Goal: Information Seeking & Learning: Learn about a topic

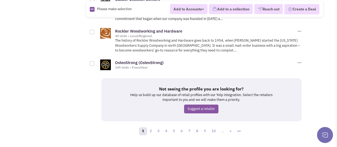
scroll to position [769, 0]
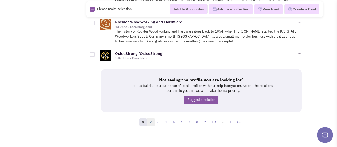
click at [151, 119] on link "2" at bounding box center [151, 122] width 8 height 8
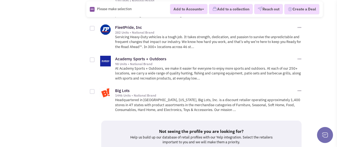
scroll to position [793, 0]
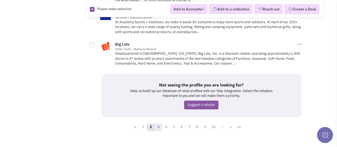
click at [159, 123] on link "3" at bounding box center [159, 127] width 8 height 8
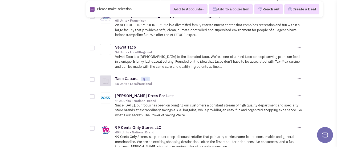
scroll to position [569, 0]
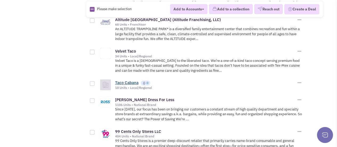
click at [127, 80] on link "Taco Cabana" at bounding box center [126, 82] width 23 height 5
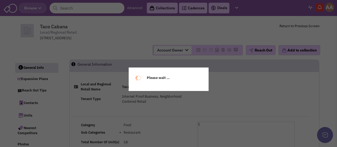
select select
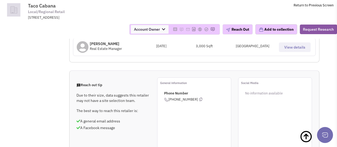
scroll to position [107, 0]
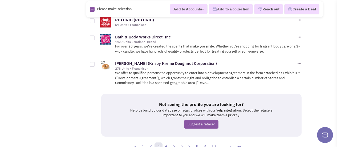
scroll to position [736, 0]
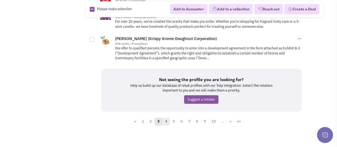
click at [169, 120] on link "4" at bounding box center [166, 122] width 8 height 8
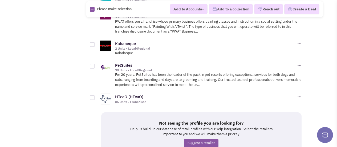
scroll to position [697, 0]
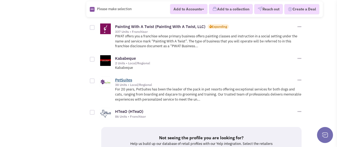
click at [123, 77] on link "PetSuites" at bounding box center [123, 79] width 17 height 5
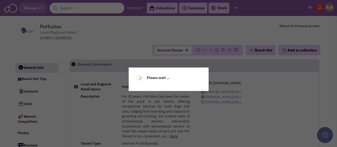
select select
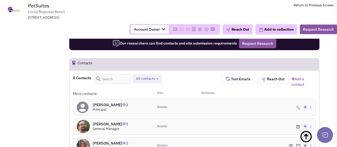
scroll to position [337, 0]
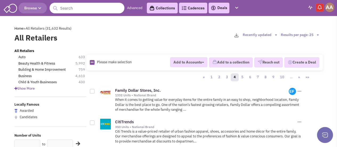
scroll to position [732, 0]
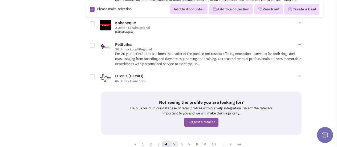
click at [175, 140] on link "5" at bounding box center [174, 144] width 8 height 8
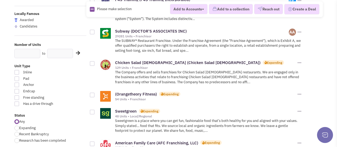
scroll to position [107, 0]
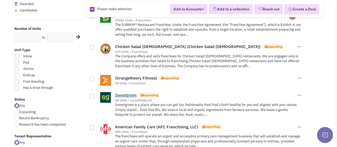
click at [126, 95] on link "Sweetgreen" at bounding box center [126, 95] width 22 height 5
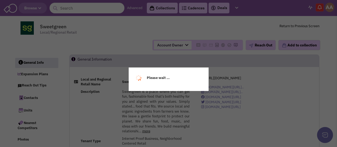
select select
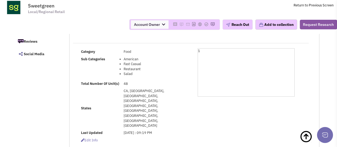
scroll to position [178, 0]
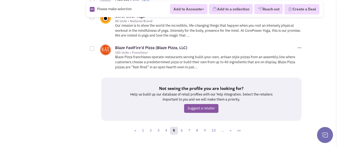
scroll to position [729, 0]
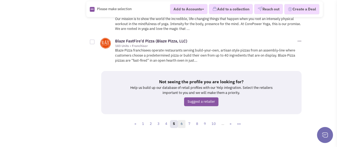
click at [184, 123] on link "6" at bounding box center [182, 124] width 8 height 8
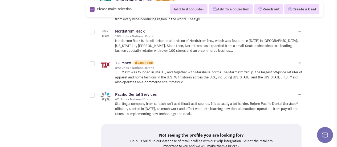
scroll to position [731, 0]
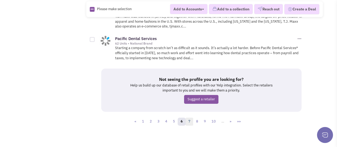
click at [189, 118] on link "7" at bounding box center [190, 122] width 8 height 8
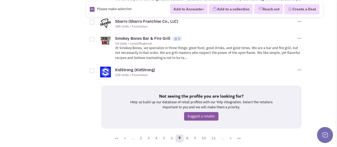
scroll to position [736, 0]
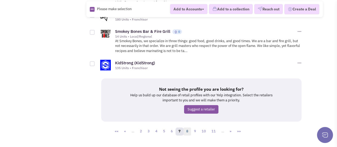
click at [191, 127] on link "8" at bounding box center [187, 131] width 8 height 8
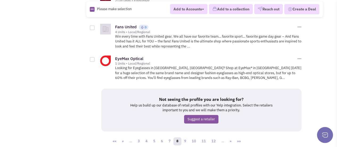
scroll to position [746, 0]
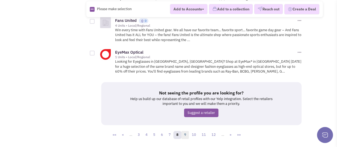
click at [188, 131] on link "9" at bounding box center [185, 135] width 8 height 8
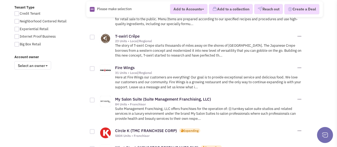
scroll to position [355, 0]
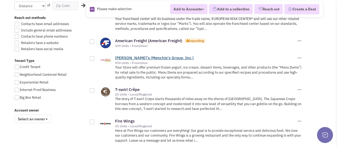
click at [129, 57] on link "[PERSON_NAME]'s (Menchie's Group, Inc.)" at bounding box center [154, 57] width 79 height 5
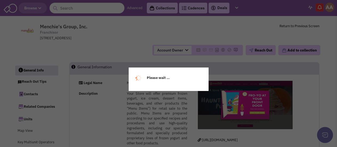
select select
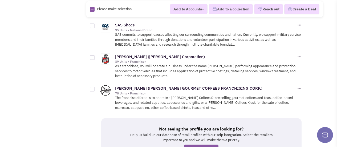
scroll to position [693, 0]
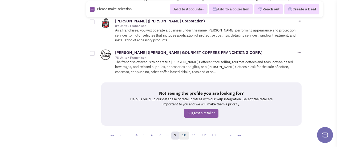
click at [187, 134] on link "10" at bounding box center [184, 135] width 10 height 8
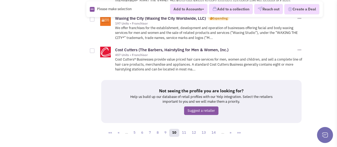
scroll to position [673, 0]
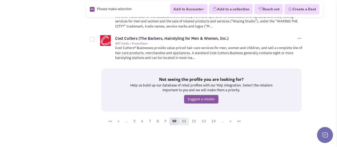
click at [184, 122] on link "11" at bounding box center [184, 121] width 10 height 8
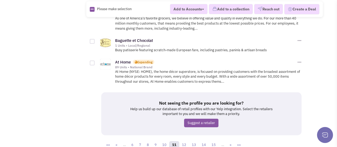
scroll to position [745, 0]
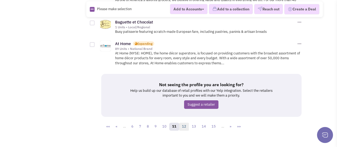
click at [183, 123] on link "12" at bounding box center [184, 127] width 10 height 8
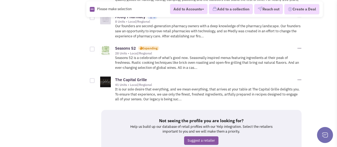
scroll to position [760, 0]
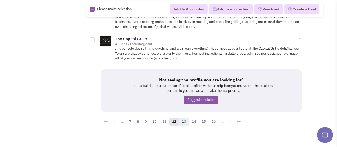
click at [182, 118] on link "13" at bounding box center [184, 122] width 10 height 8
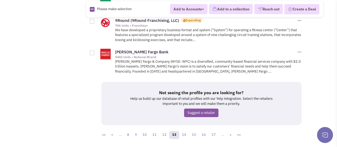
scroll to position [774, 0]
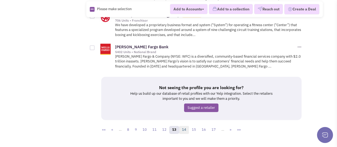
click at [186, 126] on link "14" at bounding box center [184, 130] width 10 height 8
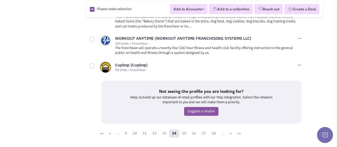
scroll to position [720, 0]
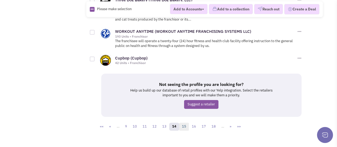
click at [183, 123] on link "15" at bounding box center [184, 127] width 10 height 8
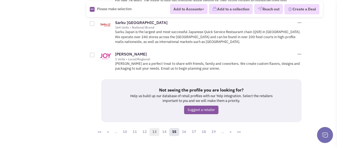
scroll to position [739, 0]
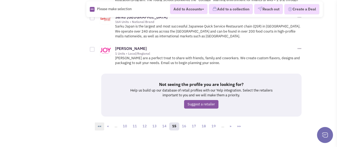
click at [103, 122] on link "««" at bounding box center [100, 126] width 10 height 8
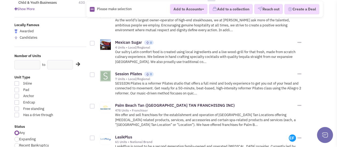
scroll to position [71, 0]
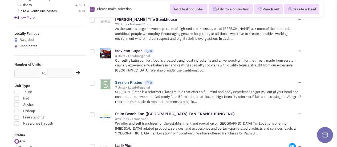
click at [125, 83] on link "Session Pilates" at bounding box center [128, 82] width 27 height 5
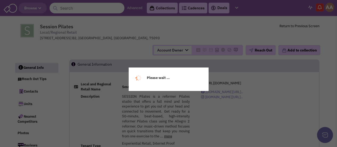
select select
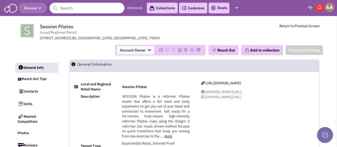
click at [91, 12] on input "text" at bounding box center [87, 8] width 75 height 11
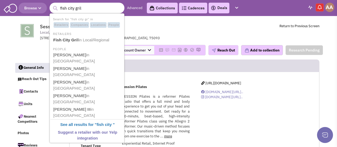
type input "fish city grill"
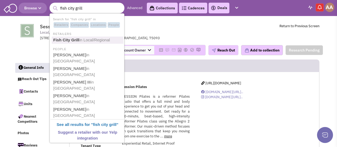
click at [94, 41] on span "in Local/Regional" at bounding box center [94, 40] width 31 height 5
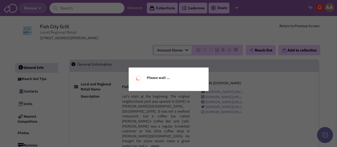
select select
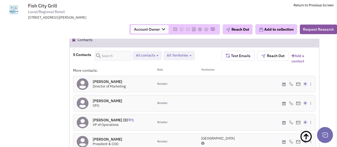
scroll to position [355, 0]
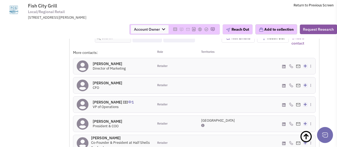
click at [119, 61] on h4 "[PERSON_NAME] 0" at bounding box center [109, 63] width 33 height 5
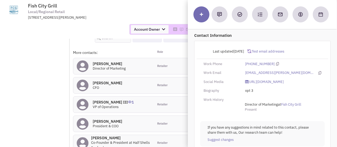
scroll to position [0, 0]
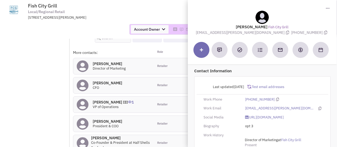
click at [106, 33] on div "Account Owner Account Owner [PERSON_NAME] [PERSON_NAME] [PERSON_NAME] [PERSON_N…" at bounding box center [169, 29] width 344 height 11
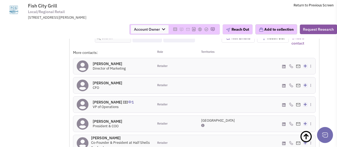
click at [104, 100] on h4 "[PERSON_NAME] III 1" at bounding box center [113, 102] width 41 height 5
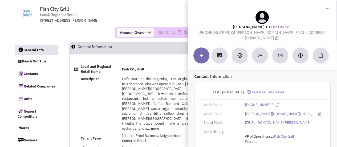
click at [169, 15] on span "Fish City Grill Local/Regional Retail 7170 Skillman St Suite 100, Dallas, TX, 7…" at bounding box center [109, 14] width 139 height 17
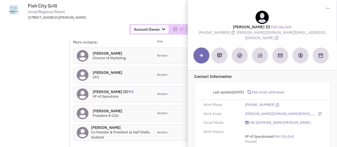
scroll to position [373, 0]
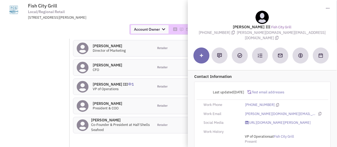
click at [51, 31] on div "Account Owner Account Owner Abe Arteaga Armando Delgado Cody Johnson Erik K. Fu…" at bounding box center [169, 29] width 344 height 11
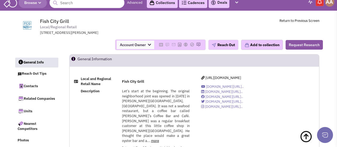
scroll to position [0, 0]
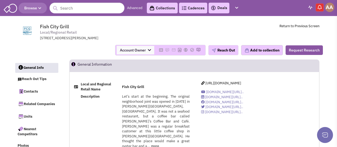
click at [259, 10] on header "Browse Advanced Collections Cadences 0 Deals Activity Help-Center Calendar" at bounding box center [168, 8] width 337 height 16
click at [6, 8] on img at bounding box center [10, 8] width 13 height 10
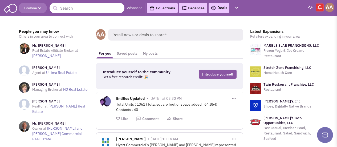
click at [41, 10] on icon "button" at bounding box center [39, 8] width 3 height 3
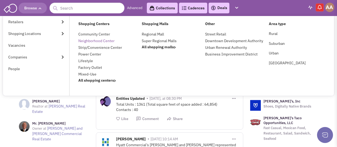
click at [99, 42] on link "Neighborhood Center" at bounding box center [96, 40] width 36 height 5
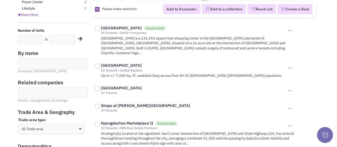
scroll to position [89, 0]
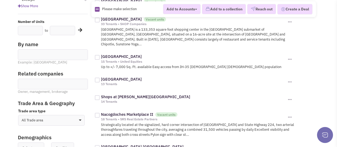
click at [46, 122] on select "All Trade area Geographies Driving time Mile radius Classification" at bounding box center [51, 120] width 67 height 11
select select "1"
click at [18, 115] on select "All Trade area Geographies Driving time Mile radius Classification" at bounding box center [51, 120] width 67 height 11
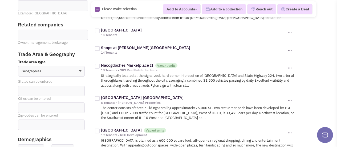
scroll to position [142, 0]
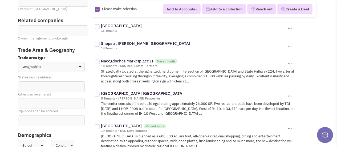
click at [42, 87] on ul at bounding box center [51, 86] width 66 height 9
click at [0, 0] on select at bounding box center [0, 0] width 0 height 0
type input "texas"
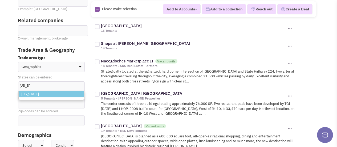
click at [39, 93] on li "Texas" at bounding box center [52, 94] width 66 height 7
click at [0, 0] on select "texas Texas" at bounding box center [0, 0] width 0 height 0
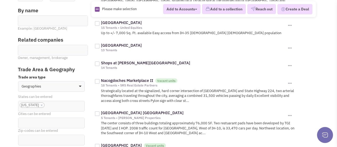
scroll to position [124, 0]
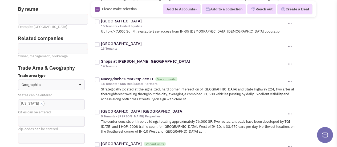
click at [35, 120] on ul at bounding box center [51, 120] width 66 height 9
click at [0, 0] on select at bounding box center [0, 0] width 0 height 0
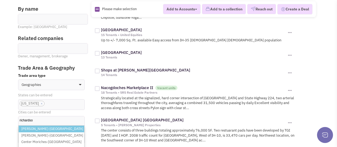
type input "[PERSON_NAME]"
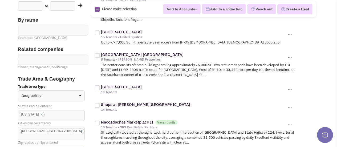
scroll to position [124, 0]
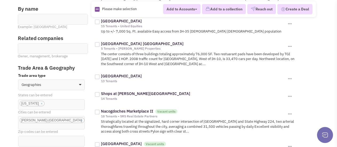
click at [81, 120] on link "×" at bounding box center [82, 120] width 2 height 5
click at [0, 0] on select "[PERSON_NAME]-[GEOGRAPHIC_DATA]" at bounding box center [0, 0] width 0 height 0
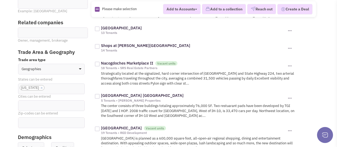
scroll to position [142, 0]
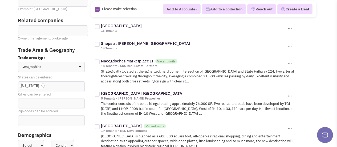
click at [29, 102] on input at bounding box center [26, 102] width 12 height 5
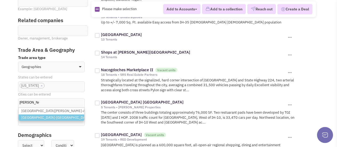
type input "[PERSON_NAME]"
click at [37, 115] on li "[GEOGRAPHIC_DATA]-[GEOGRAPHIC_DATA]" at bounding box center [52, 117] width 66 height 7
click at [0, 0] on select "[PERSON_NAME] [GEOGRAPHIC_DATA][PERSON_NAME]-[GEOGRAPHIC_DATA] [GEOGRAPHIC_DATA…" at bounding box center [0, 0] width 0 height 0
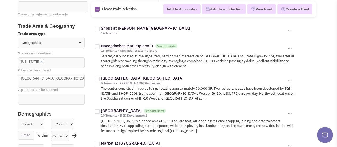
scroll to position [178, 0]
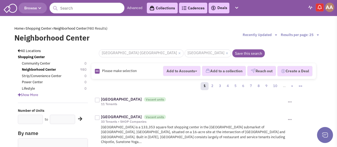
click at [128, 7] on link "Advanced" at bounding box center [134, 8] width 15 height 5
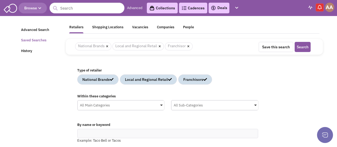
click at [35, 39] on link "Saved Searches" at bounding box center [40, 40] width 45 height 10
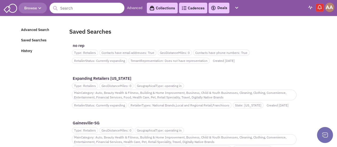
click at [37, 11] on button "Browse" at bounding box center [33, 8] width 28 height 11
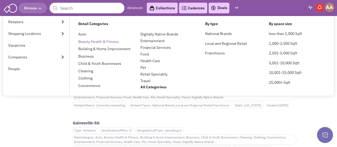
click at [100, 42] on link "Beauty Health & Fitness" at bounding box center [98, 41] width 41 height 5
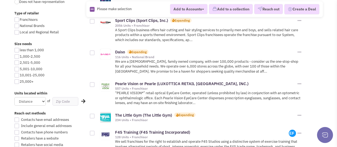
scroll to position [267, 0]
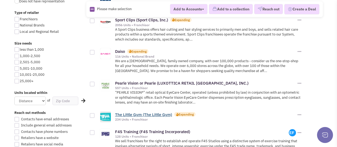
click at [140, 113] on link "The Little Gym (The Little Gym)" at bounding box center [143, 114] width 57 height 5
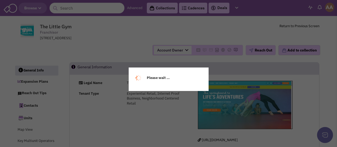
select select
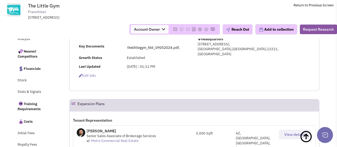
scroll to position [178, 0]
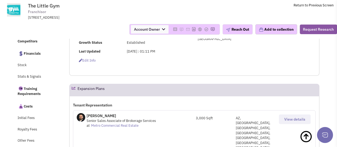
click at [283, 116] on button "View details" at bounding box center [295, 119] width 32 height 10
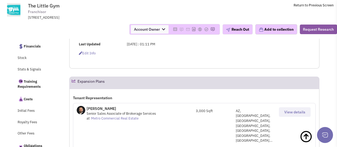
scroll to position [195, 0]
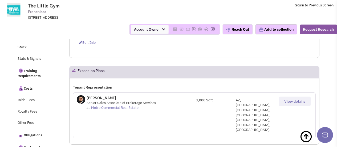
click at [293, 101] on span "View details" at bounding box center [294, 101] width 21 height 5
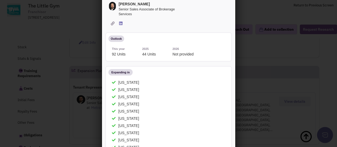
scroll to position [0, 0]
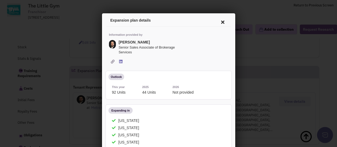
click at [218, 21] on icon at bounding box center [221, 21] width 11 height 13
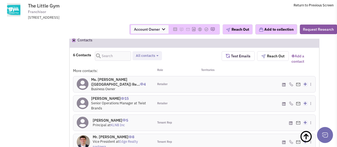
scroll to position [445, 0]
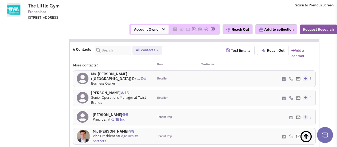
click at [111, 71] on h4 "Ms. Amy (Napoli) Re... 4" at bounding box center [120, 76] width 59 height 10
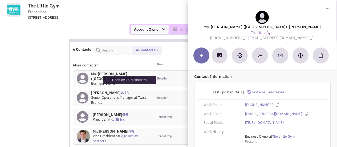
click at [125, 86] on span "15" at bounding box center [125, 90] width 8 height 9
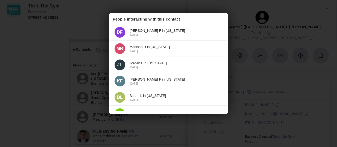
scroll to position [0, 0]
click at [217, 18] on icon at bounding box center [220, 19] width 6 height 8
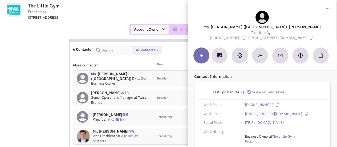
click at [164, 19] on div "471 Albany Shaker Road, Loudonville, NY, 12211" at bounding box center [97, 17] width 139 height 5
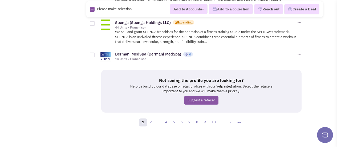
scroll to position [707, 0]
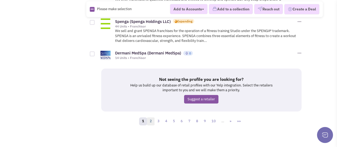
click at [150, 118] on link "2" at bounding box center [151, 121] width 8 height 8
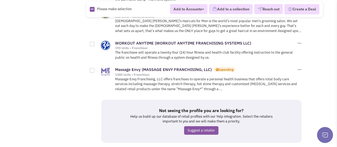
scroll to position [750, 0]
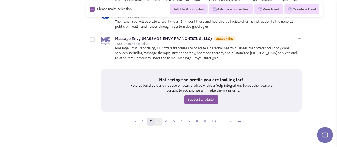
click at [158, 119] on link "3" at bounding box center [159, 122] width 8 height 8
